Goal: Information Seeking & Learning: Learn about a topic

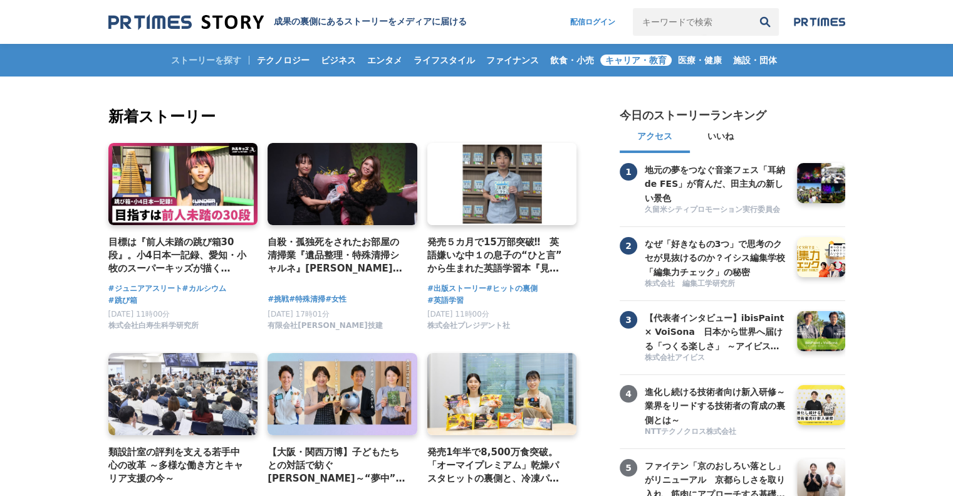
click at [624, 60] on span "キャリア・教育" at bounding box center [635, 60] width 71 height 11
click at [565, 58] on span "飲食・小売" at bounding box center [572, 60] width 54 height 11
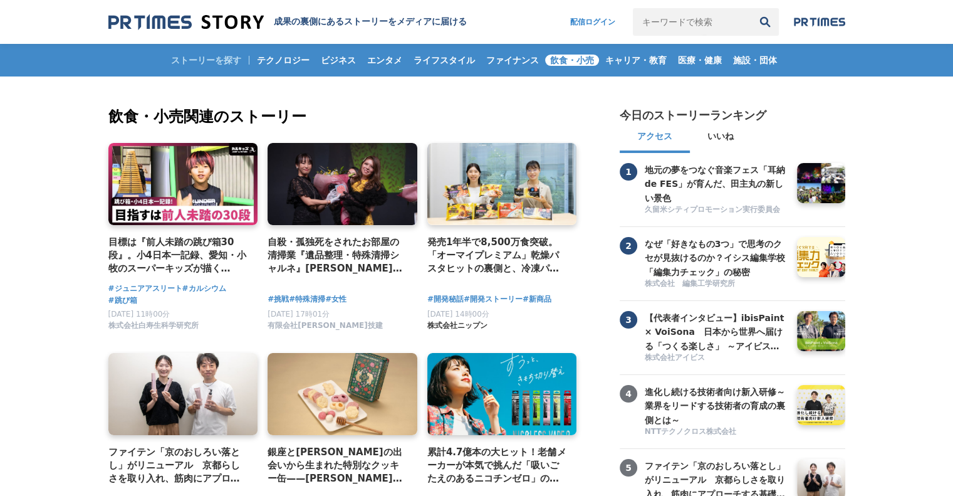
scroll to position [209, 0]
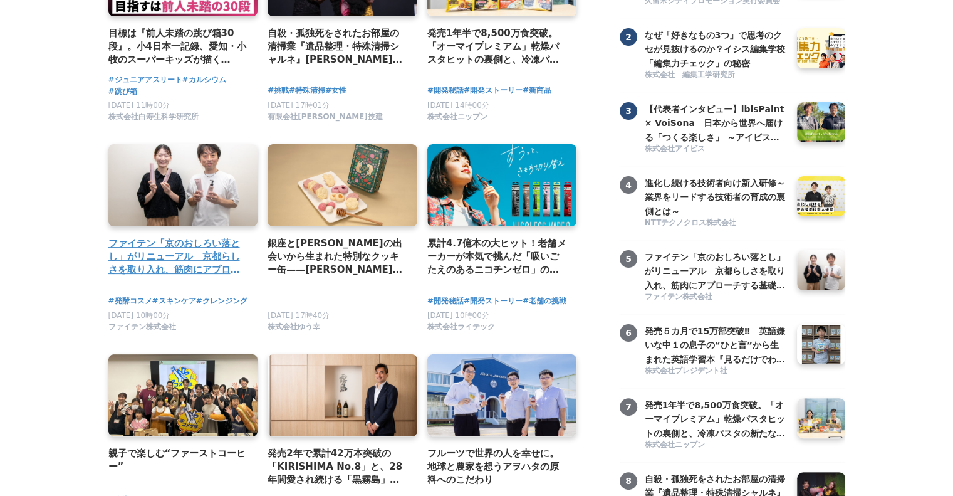
click at [155, 267] on h4 "ファイテン「京のおしろい落とし」がリニューアル　京都らしさを取り入れ、筋肉にアプローチする基礎化粧品が完成" at bounding box center [178, 256] width 140 height 41
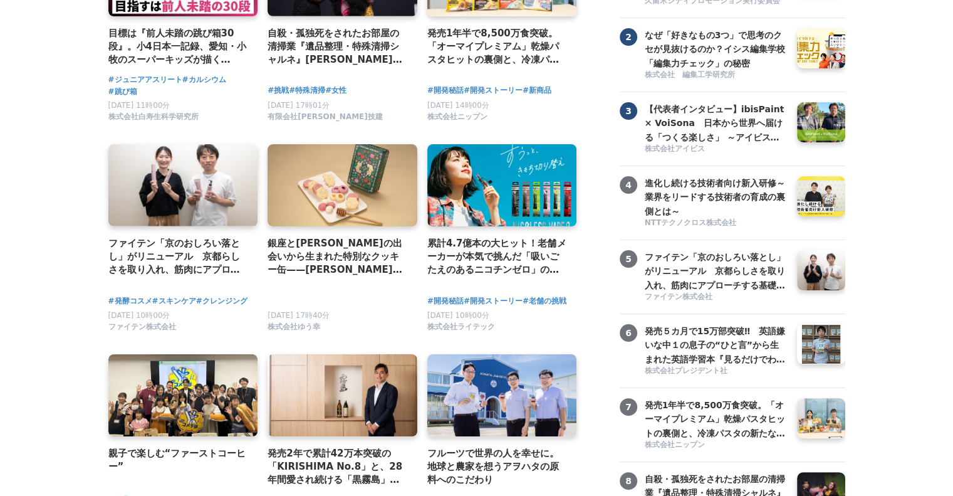
scroll to position [417, 0]
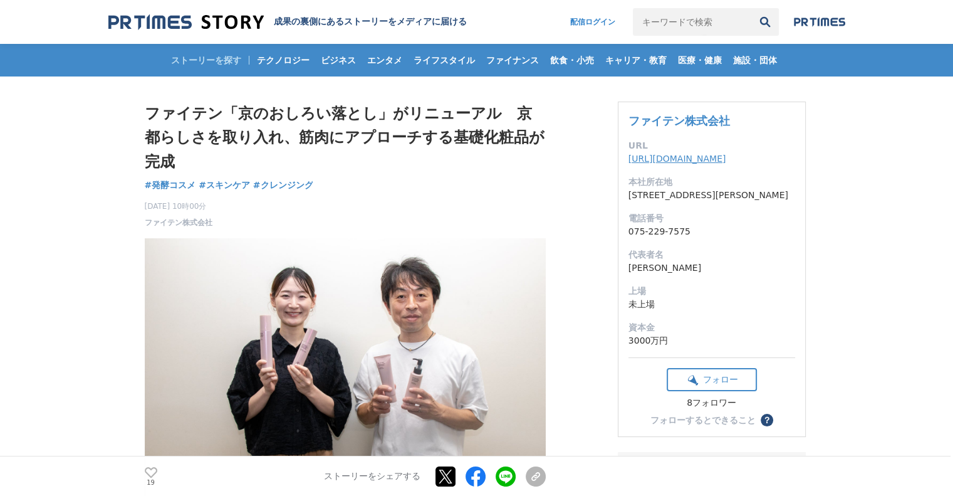
click at [718, 157] on link "[URL][DOMAIN_NAME]" at bounding box center [678, 159] width 98 height 10
